Goal: Book appointment/travel/reservation

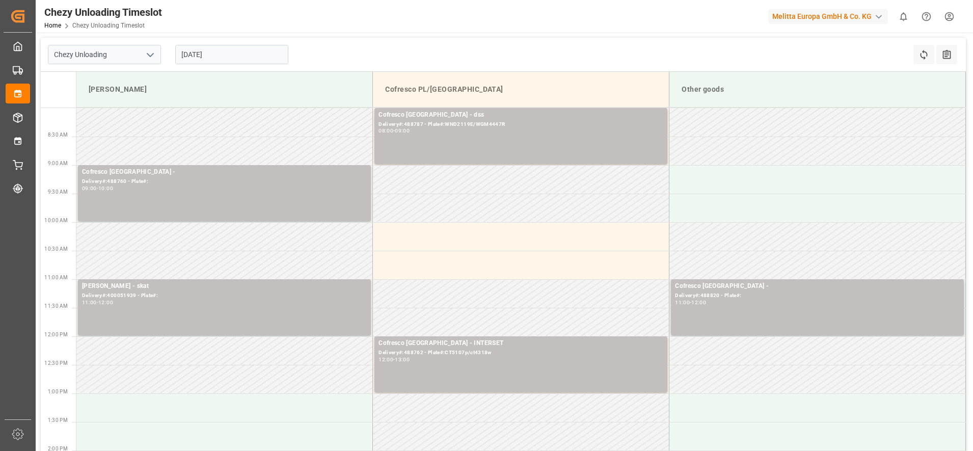
click at [209, 57] on input "[DATE]" at bounding box center [231, 54] width 113 height 19
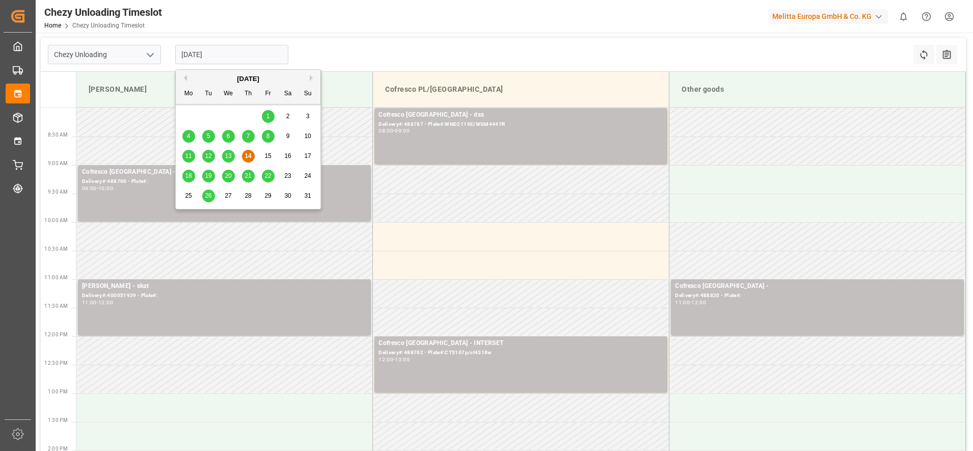
click at [224, 175] on div "20" at bounding box center [228, 176] width 13 height 12
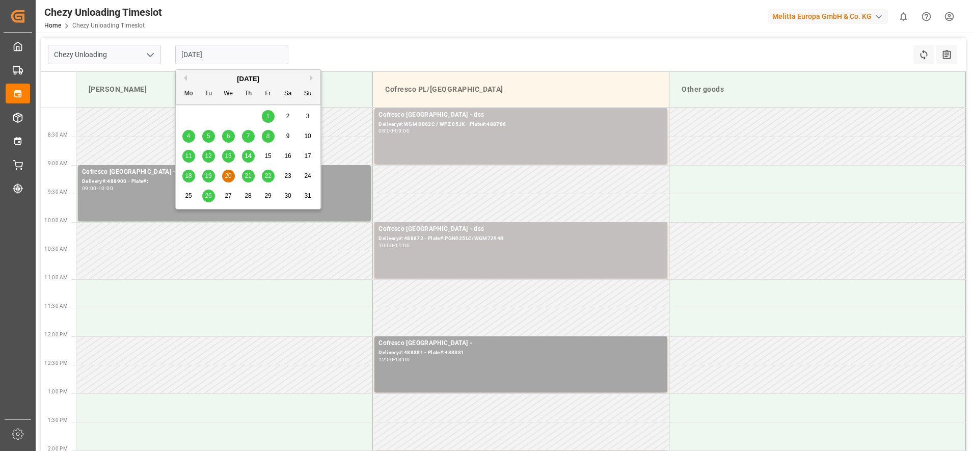
click at [200, 52] on input "[DATE]" at bounding box center [231, 54] width 113 height 19
click at [231, 157] on span "13" at bounding box center [228, 155] width 7 height 7
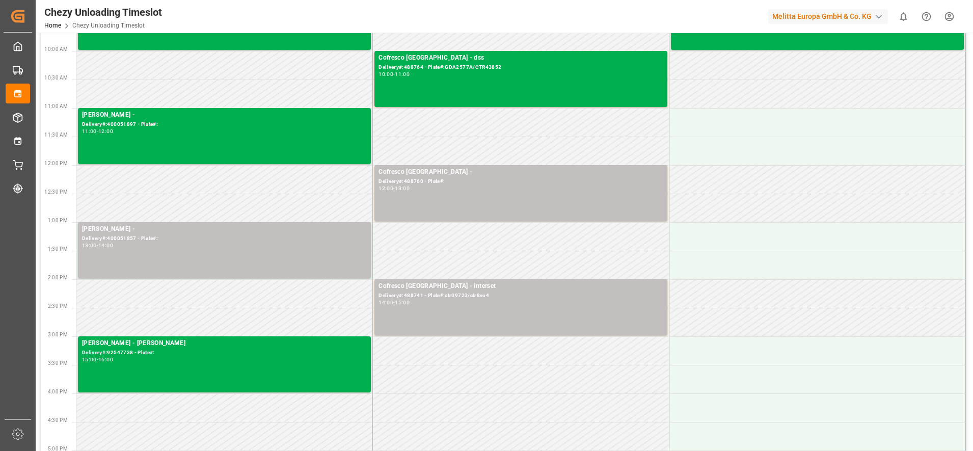
scroll to position [191, 0]
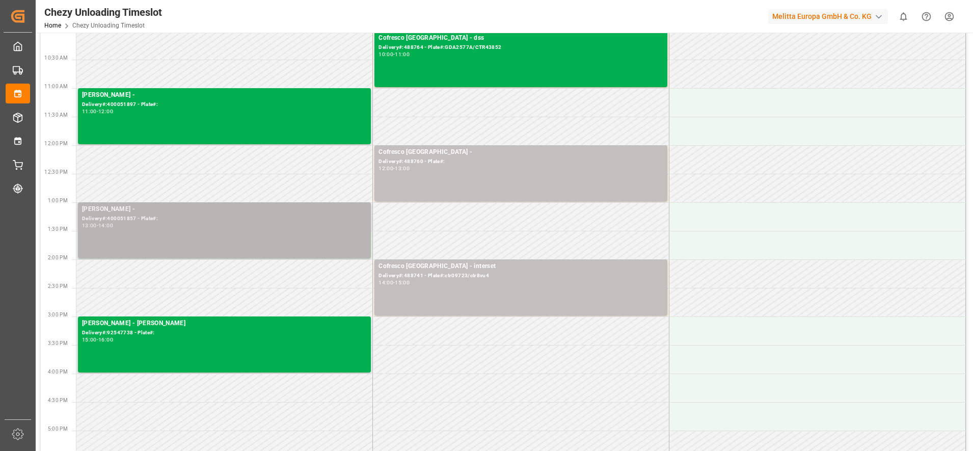
click at [270, 232] on div "[PERSON_NAME] - Delivery#:400051857 - Plate#: 13:00 - 14:00" at bounding box center [224, 230] width 285 height 52
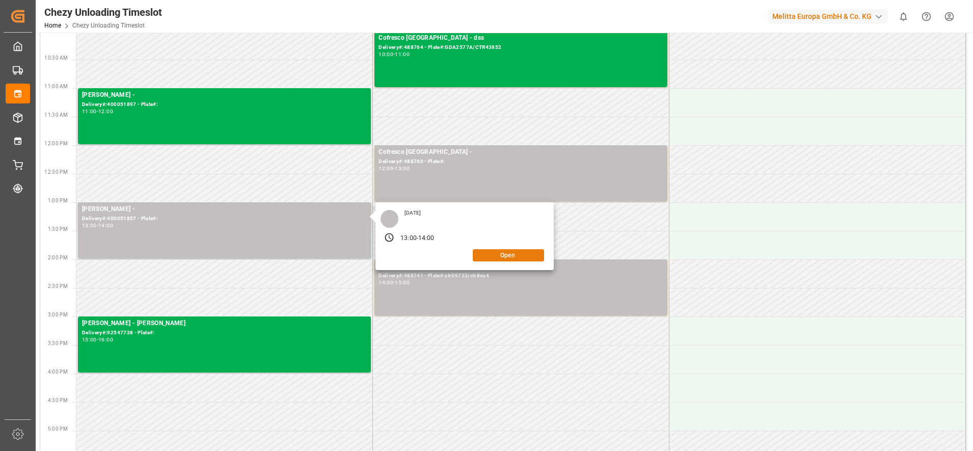
click at [501, 256] on button "Open" at bounding box center [508, 255] width 71 height 12
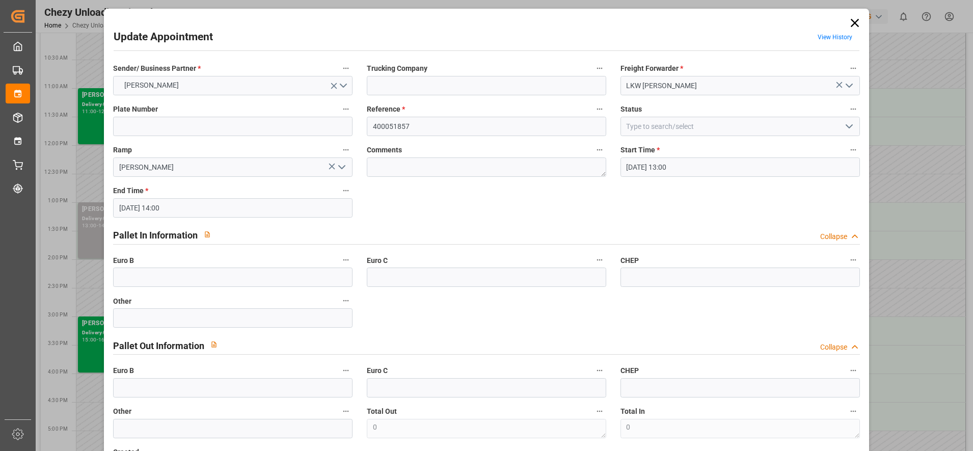
click at [853, 19] on icon at bounding box center [855, 23] width 14 height 14
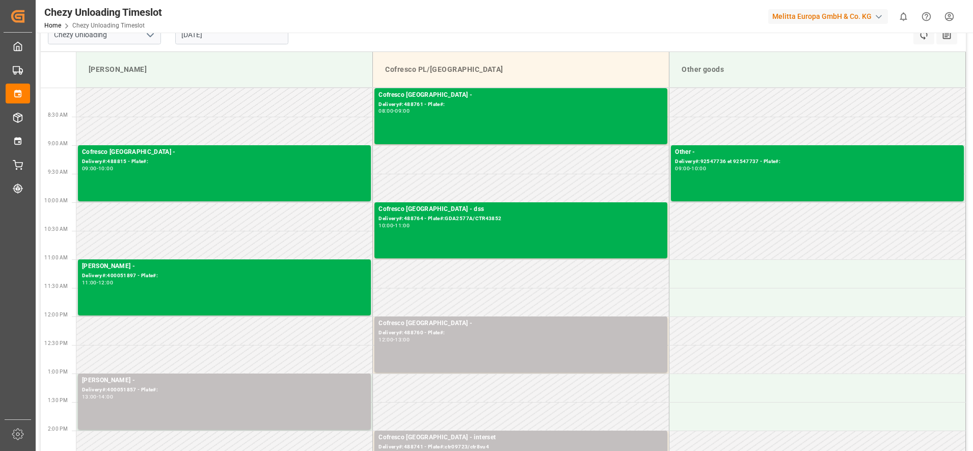
scroll to position [0, 0]
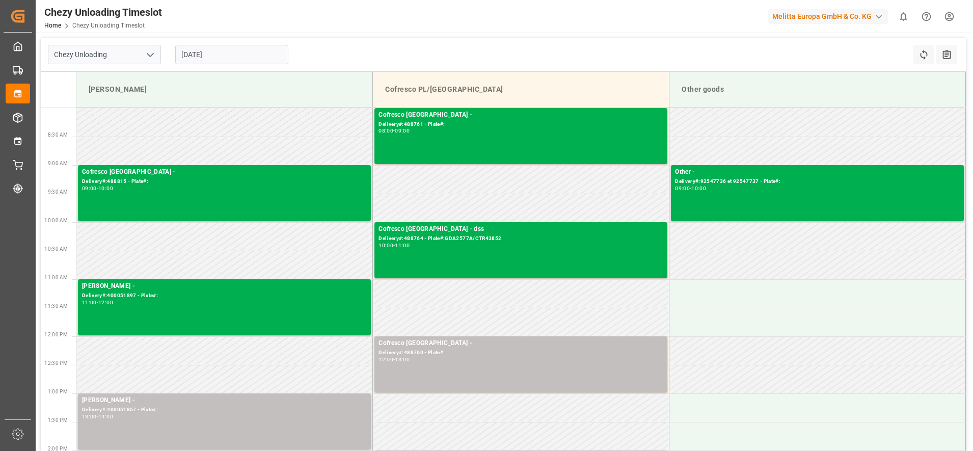
click at [240, 53] on input "[DATE]" at bounding box center [231, 54] width 113 height 19
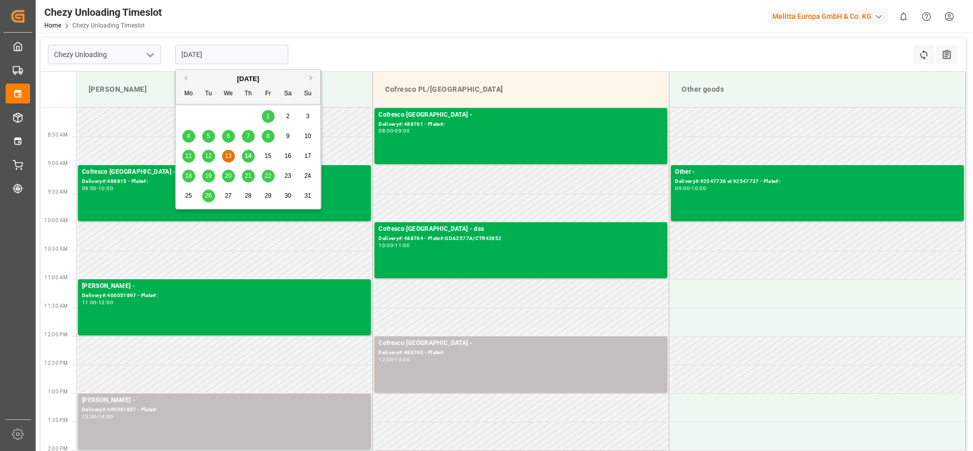
click at [253, 155] on div "14" at bounding box center [248, 156] width 13 height 12
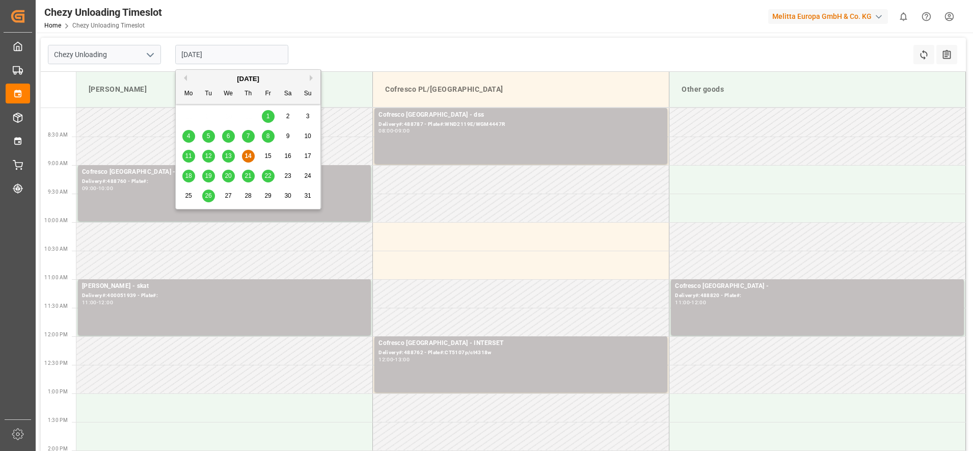
click at [253, 53] on input "[DATE]" at bounding box center [231, 54] width 113 height 19
click at [188, 179] on span "18" at bounding box center [188, 175] width 7 height 7
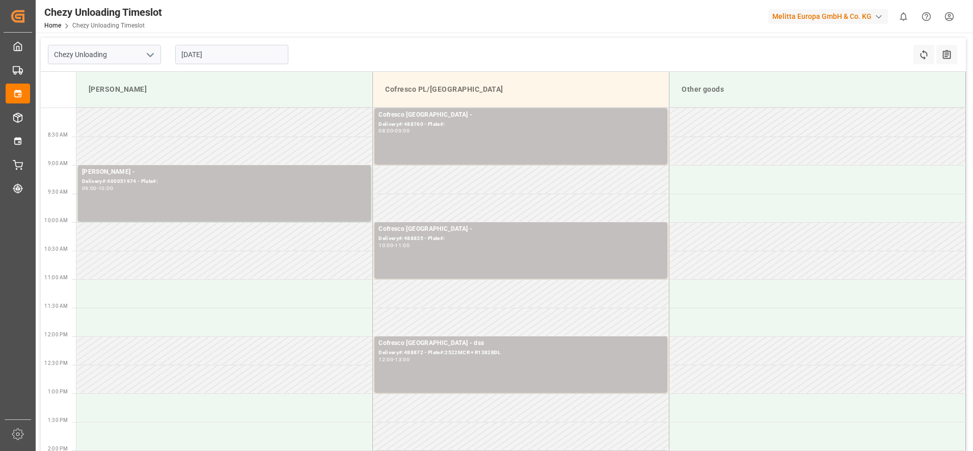
click at [188, 179] on div "Delivery#:400051974 - Plate#:" at bounding box center [224, 181] width 285 height 9
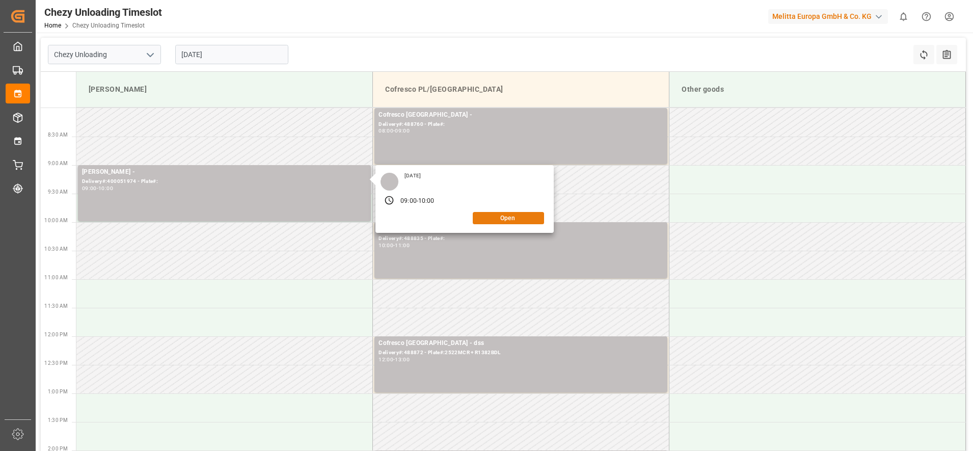
click at [500, 219] on button "Open" at bounding box center [508, 218] width 71 height 12
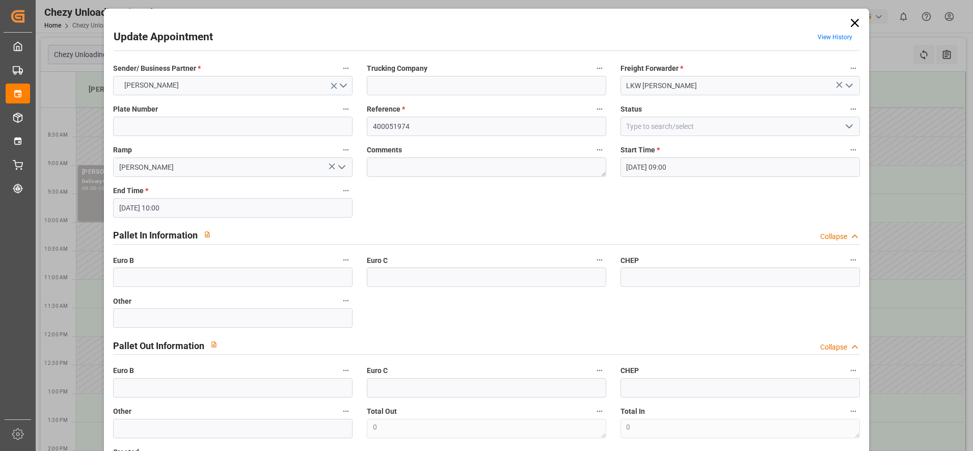
click at [853, 24] on icon at bounding box center [854, 23] width 8 height 8
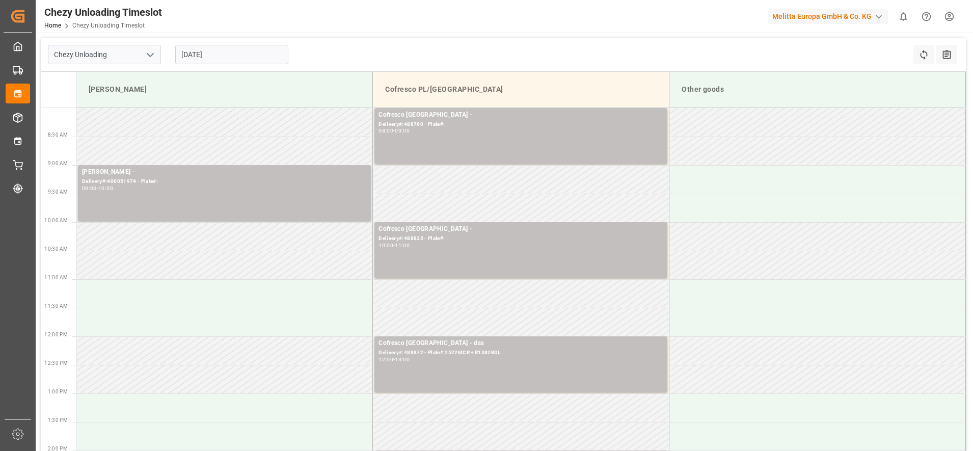
click at [222, 50] on input "[DATE]" at bounding box center [231, 54] width 113 height 19
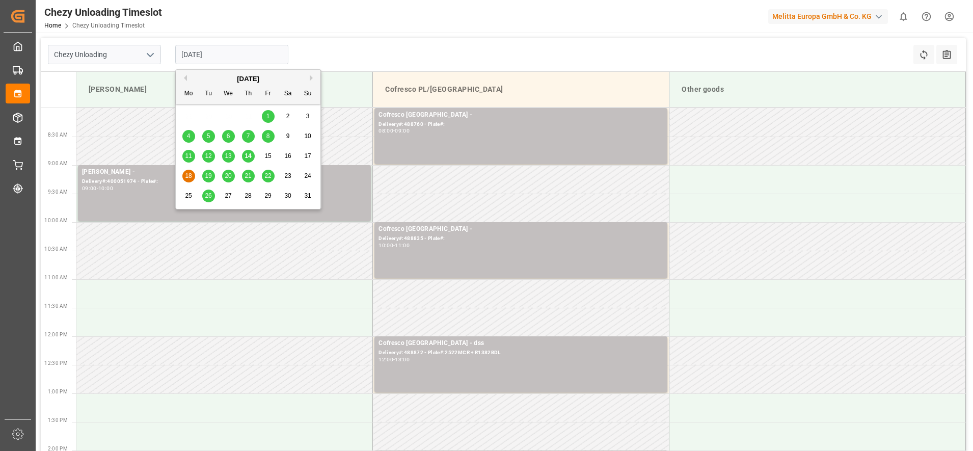
click at [212, 173] on div "19" at bounding box center [208, 176] width 13 height 12
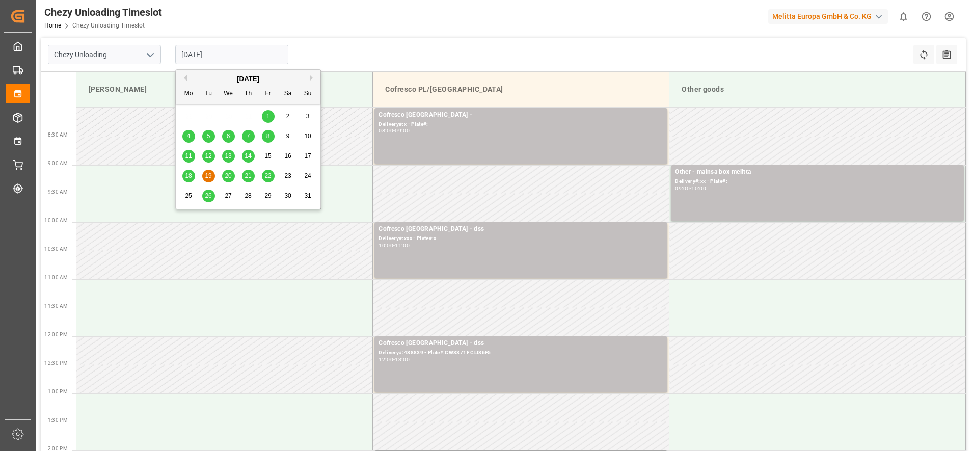
click at [264, 58] on input "[DATE]" at bounding box center [231, 54] width 113 height 19
click at [235, 173] on div "18 19 20 21 22 23 24" at bounding box center [248, 176] width 139 height 20
click at [228, 177] on span "20" at bounding box center [228, 175] width 7 height 7
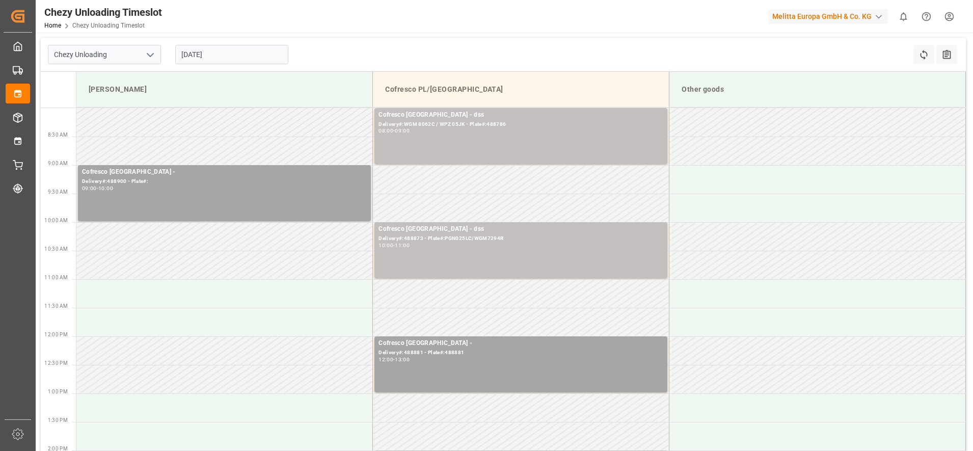
click at [211, 55] on input "[DATE]" at bounding box center [231, 54] width 113 height 19
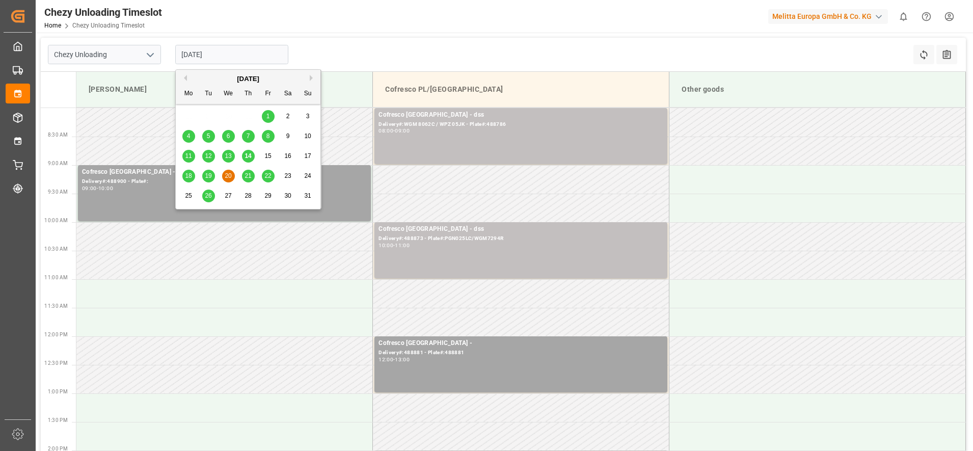
click at [251, 175] on span "21" at bounding box center [248, 175] width 7 height 7
type input "[DATE]"
